Goal: Task Accomplishment & Management: Use online tool/utility

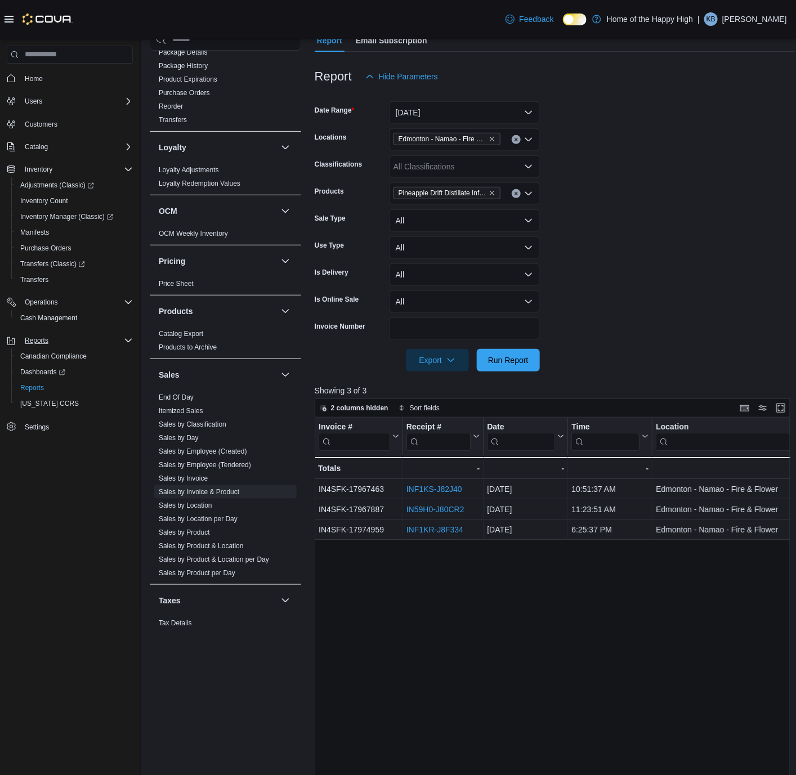
scroll to position [338, 0]
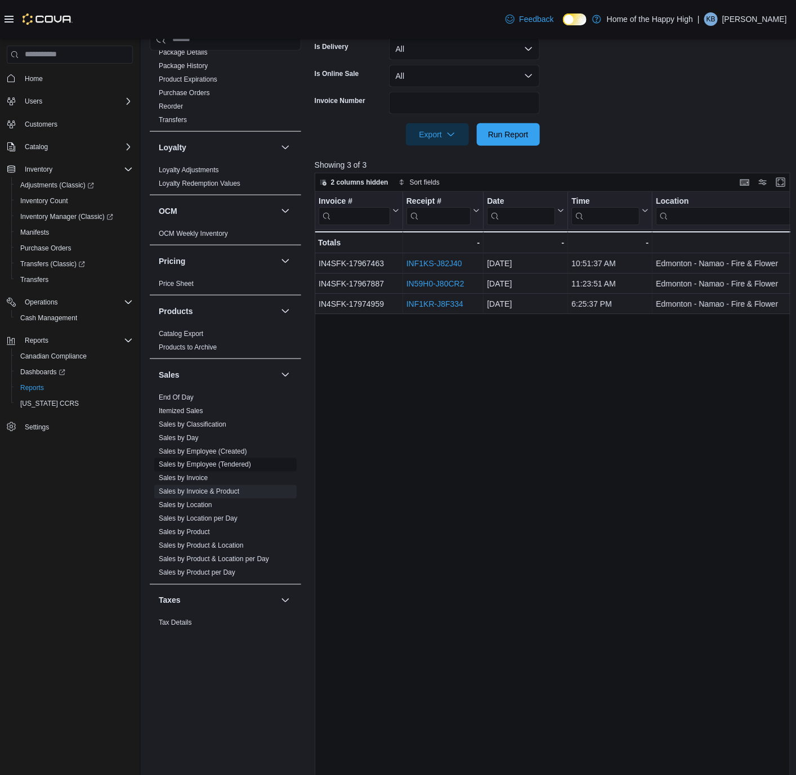
click at [213, 464] on link "Sales by Employee (Tendered)" at bounding box center [205, 465] width 92 height 8
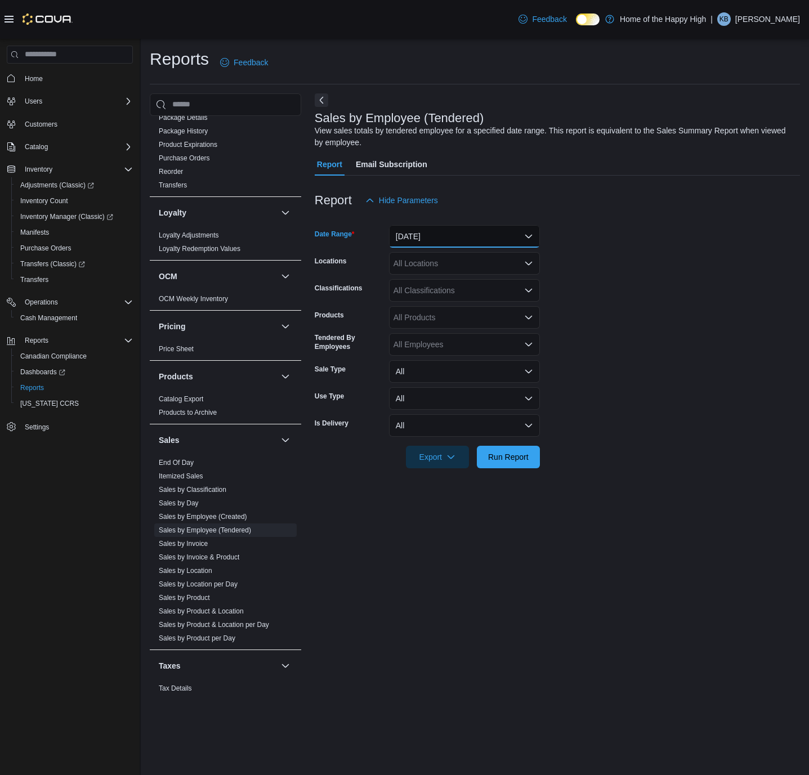
click at [458, 238] on button "[DATE]" at bounding box center [464, 236] width 151 height 23
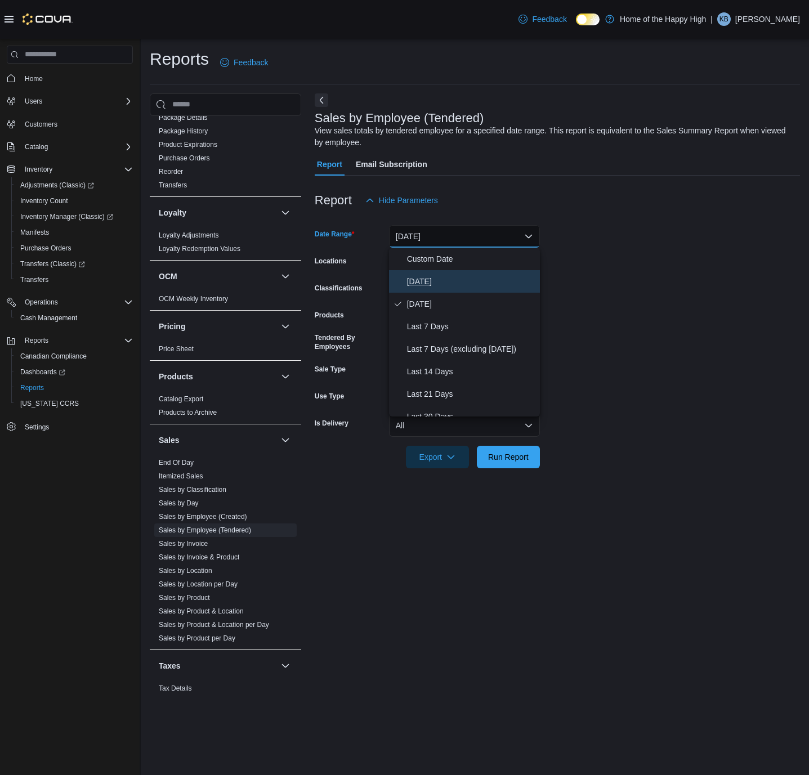
click at [445, 279] on span "[DATE]" at bounding box center [471, 282] width 128 height 14
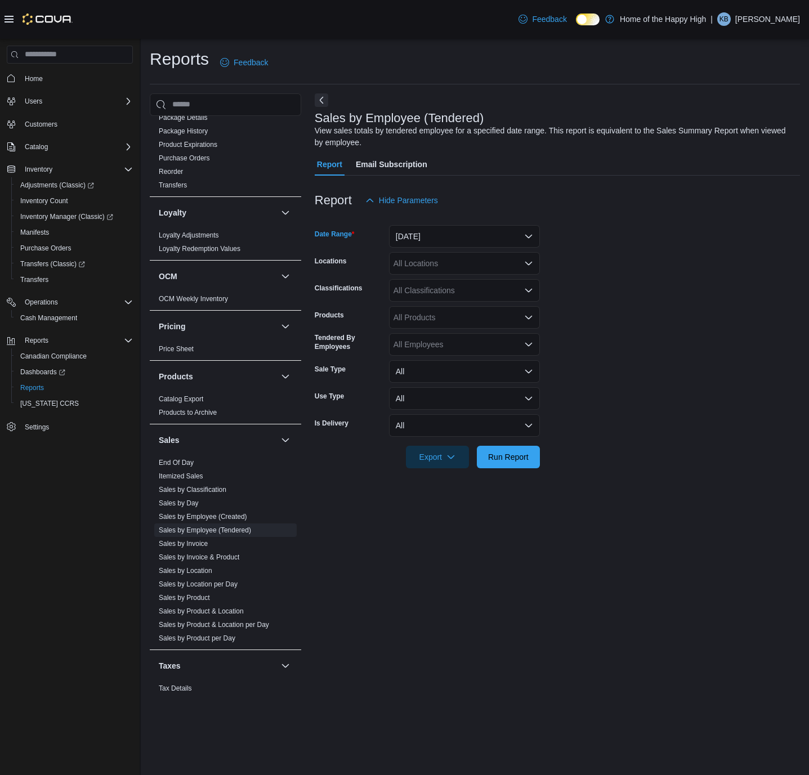
click at [437, 262] on div "All Locations" at bounding box center [464, 263] width 151 height 23
type input "***"
click at [451, 289] on button "Edmonton - Namao - Fire & Flower" at bounding box center [464, 283] width 151 height 16
click at [576, 289] on form "Date Range [DATE] Locations [GEOGRAPHIC_DATA] - [GEOGRAPHIC_DATA] - Fire & Flow…" at bounding box center [557, 340] width 485 height 257
click at [490, 230] on button "[DATE]" at bounding box center [464, 236] width 151 height 23
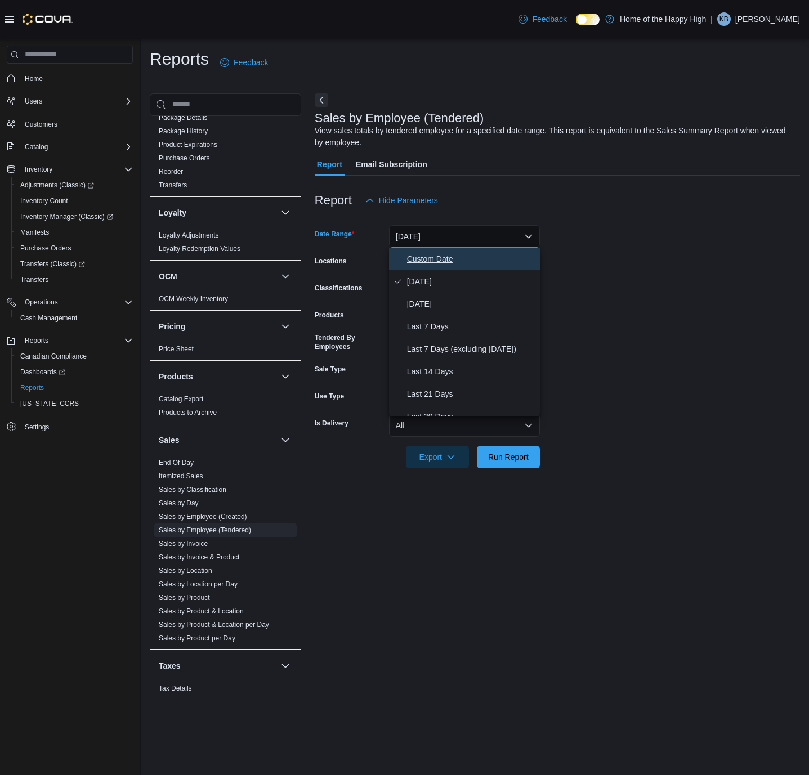
click at [477, 249] on button "Custom Date" at bounding box center [464, 259] width 151 height 23
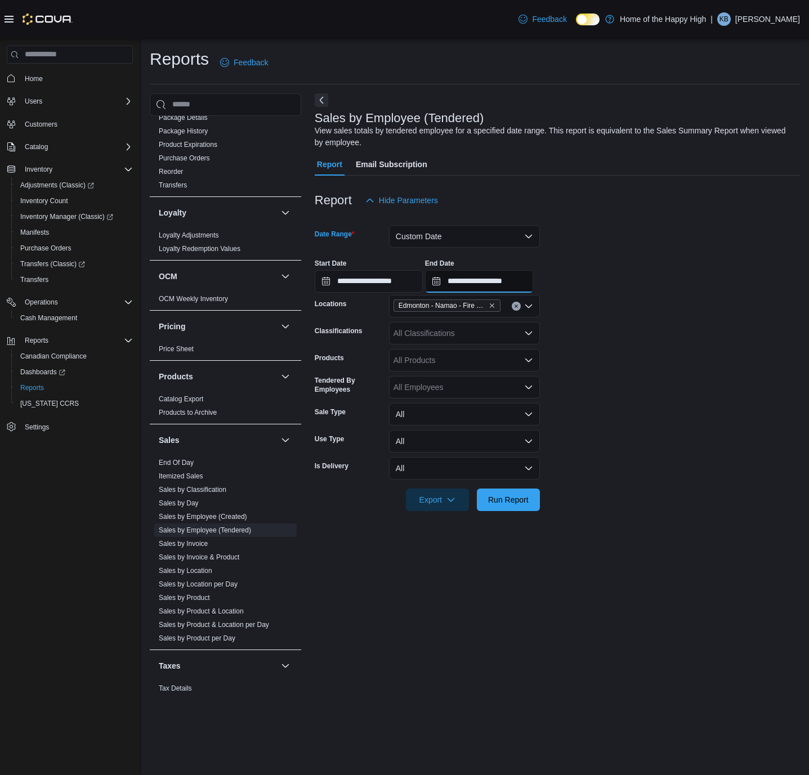
click at [501, 275] on input "**********" at bounding box center [479, 281] width 108 height 23
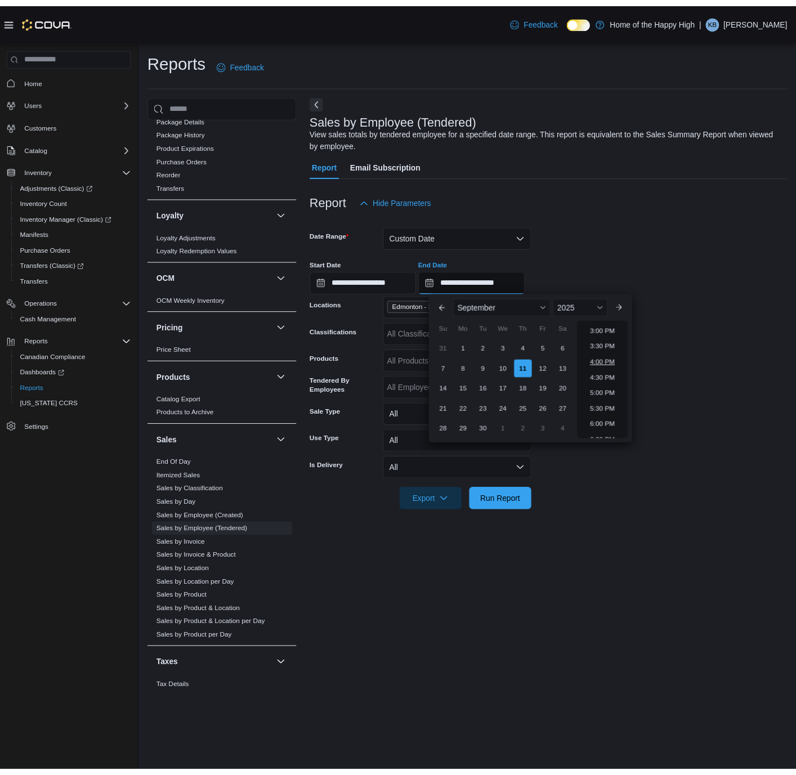
scroll to position [470, 0]
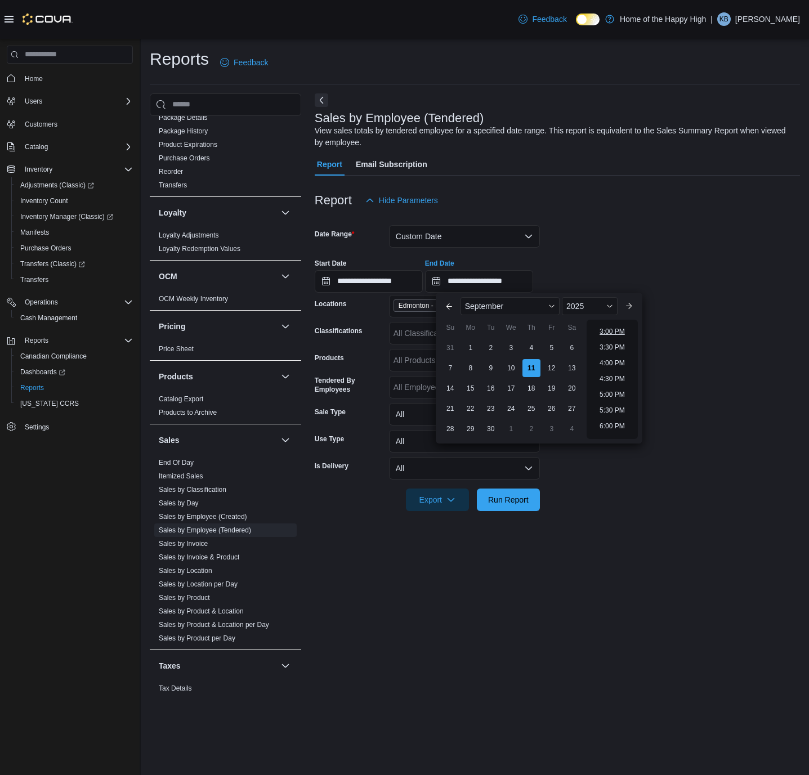
click at [615, 336] on li "3:00 PM" at bounding box center [612, 332] width 34 height 14
type input "**********"
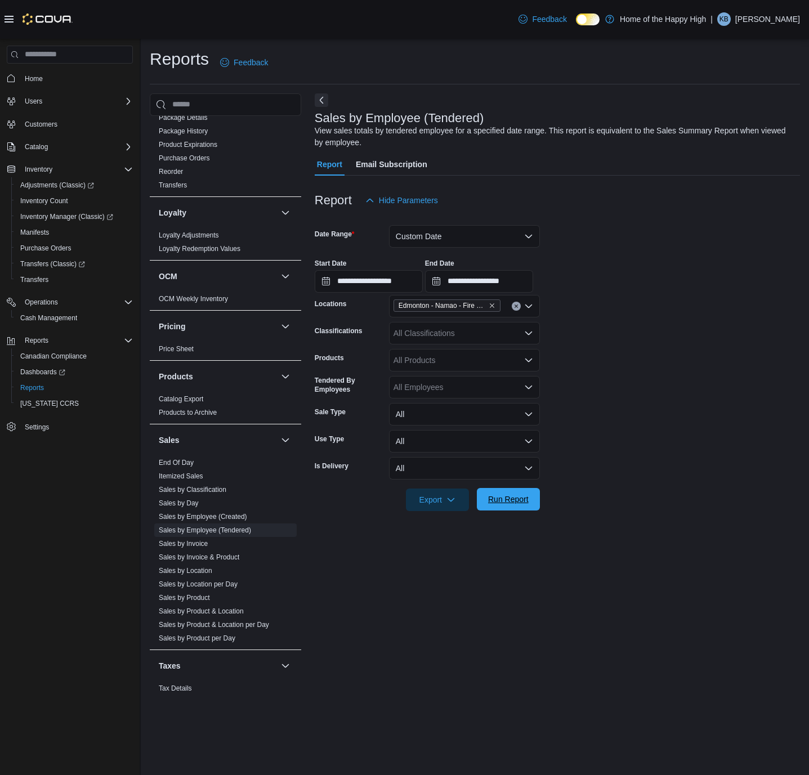
drag, startPoint x: 520, startPoint y: 488, endPoint x: 537, endPoint y: 488, distance: 17.5
click at [520, 488] on span "Run Report" at bounding box center [508, 499] width 50 height 23
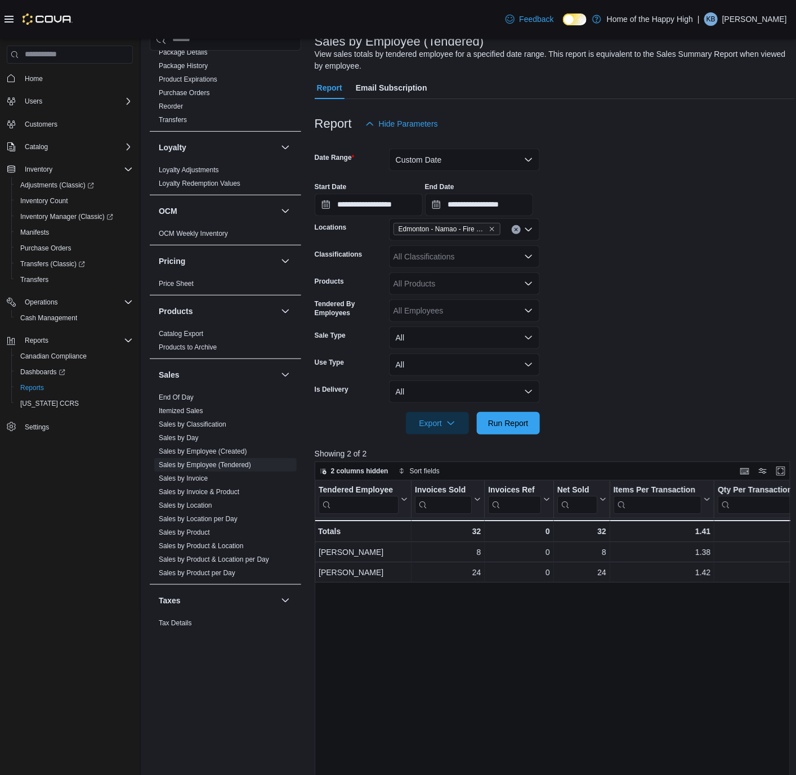
scroll to position [392, 0]
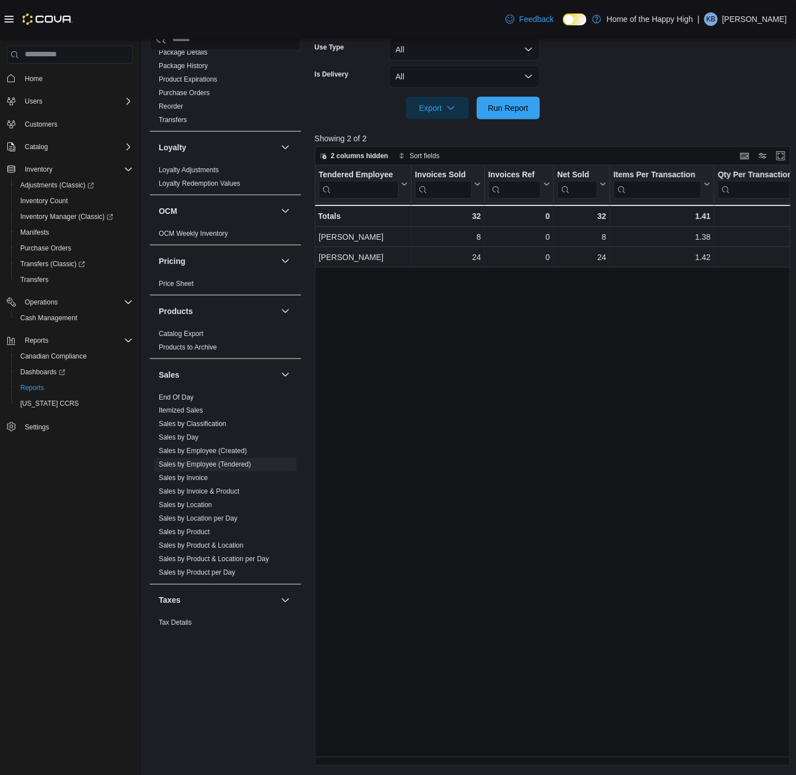
click at [429, 765] on div "Tendered Employee Click to view column header actions Invoices Sold Click to vi…" at bounding box center [555, 465] width 481 height 600
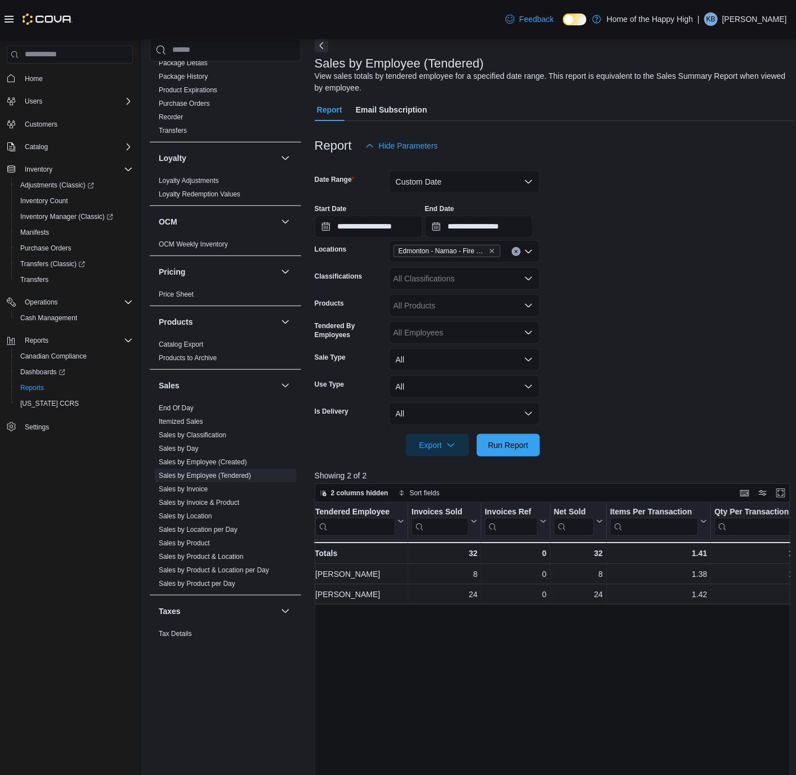
scroll to position [84, 0]
